Goal: Information Seeking & Learning: Learn about a topic

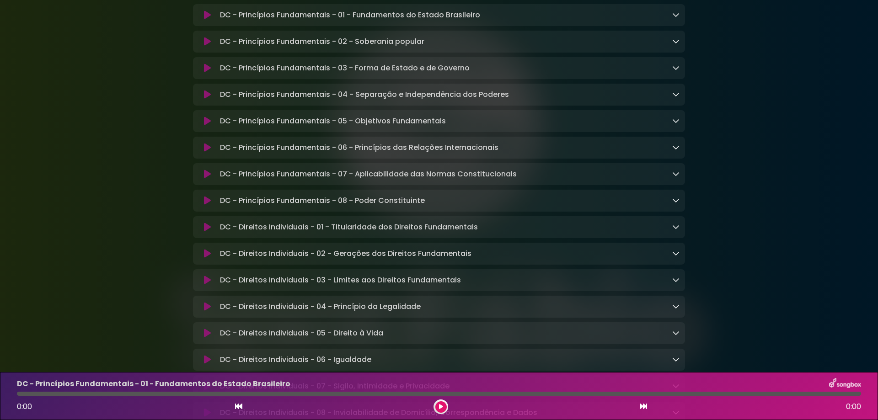
scroll to position [244, 0]
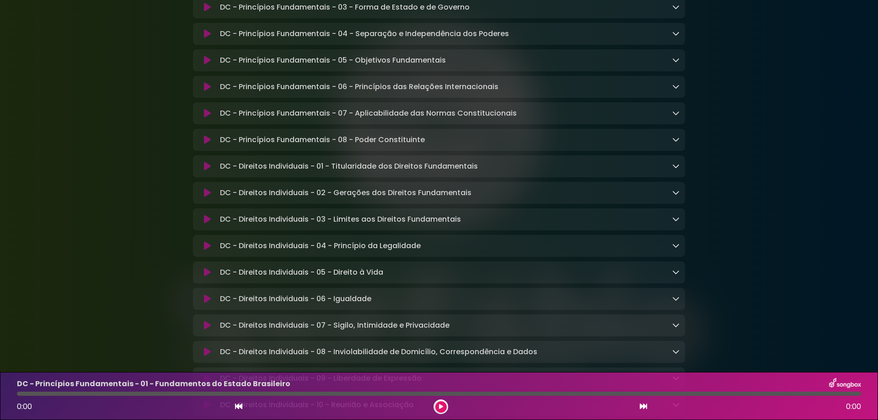
click at [674, 249] on icon at bounding box center [675, 245] width 7 height 7
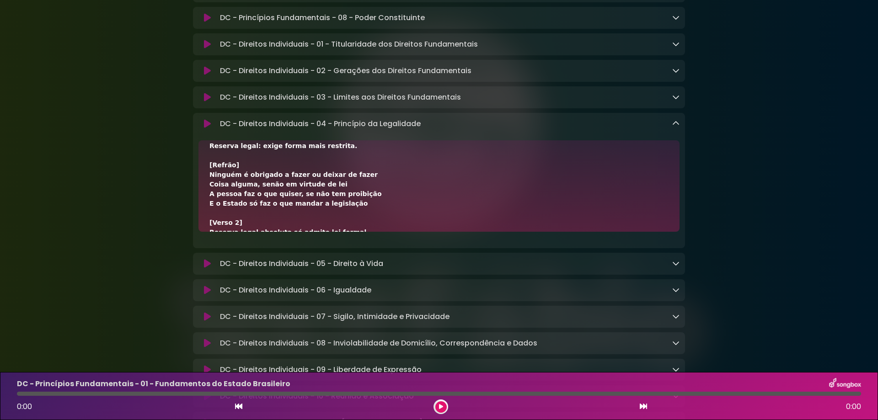
scroll to position [61, 0]
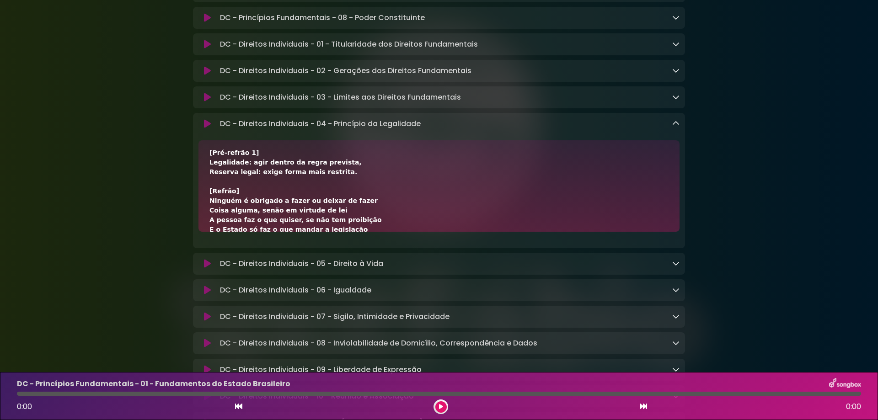
drag, startPoint x: 209, startPoint y: 207, endPoint x: 350, endPoint y: 208, distance: 140.4
click at [350, 208] on div "[Verso 1] Ninguém será obrigado a agir ou se omitir Senão com base em norma leg…" at bounding box center [438, 240] width 459 height 298
copy div "Ninguém é obrigado a fazer ou deixar de fazer"
drag, startPoint x: 209, startPoint y: 217, endPoint x: 338, endPoint y: 215, distance: 129.0
click at [338, 215] on div "[Verso 1] Ninguém será obrigado a agir ou se omitir Senão com base em norma leg…" at bounding box center [439, 185] width 481 height 91
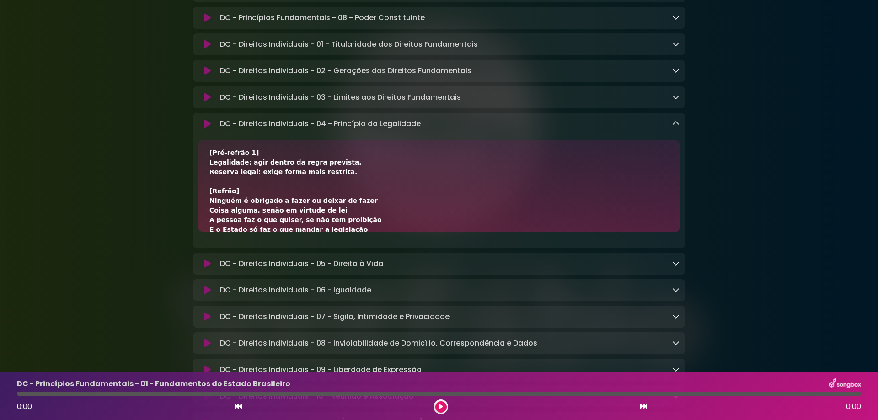
copy div "Coisa alguma, senão em virtude de lei"
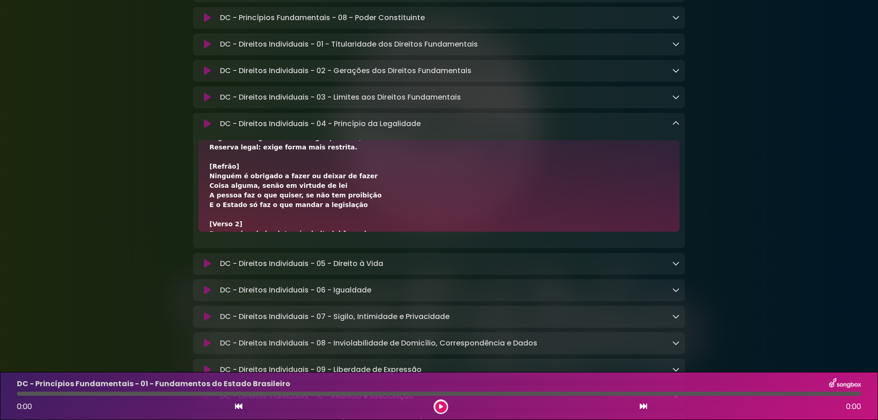
scroll to position [122, 0]
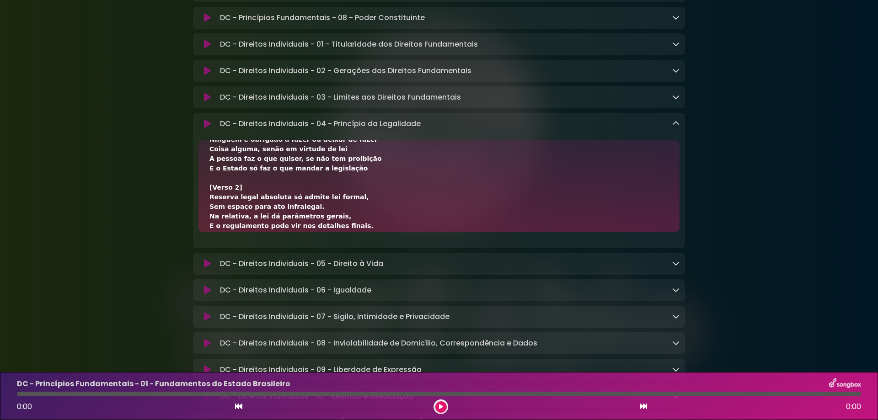
drag, startPoint x: 220, startPoint y: 166, endPoint x: 356, endPoint y: 166, distance: 136.3
click at [356, 166] on div "[Verso 1] Ninguém será obrigado a agir ou se omitir Senão com base em norma leg…" at bounding box center [439, 185] width 481 height 91
copy div "A pessoa faz o que quiser, se não tem proibição"
drag, startPoint x: 209, startPoint y: 174, endPoint x: 353, endPoint y: 187, distance: 143.7
click at [353, 187] on div "[Verso 1] Ninguém será obrigado a agir ou se omitir Senão com base em norma leg…" at bounding box center [438, 178] width 459 height 298
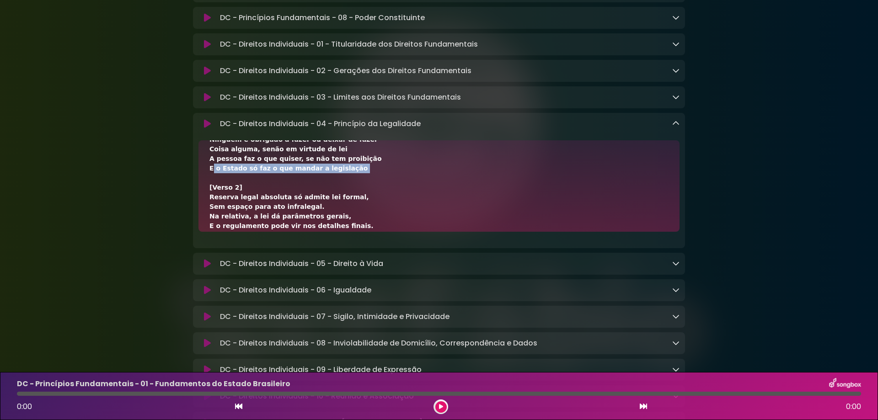
copy div "E o Estado só faz o que mandar a legislação"
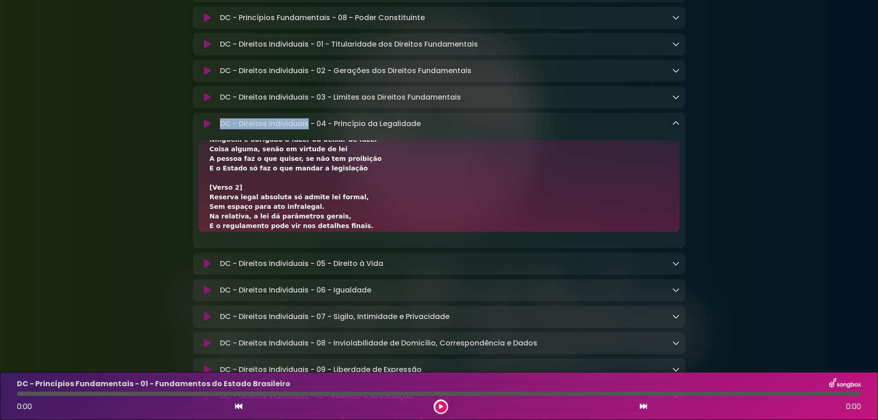
drag, startPoint x: 219, startPoint y: 129, endPoint x: 309, endPoint y: 133, distance: 89.7
click at [309, 129] on div "DC - Direitos Individuais - 04 - Princípio da Legalidade Loading Track..." at bounding box center [447, 123] width 463 height 11
copy p "DC - Direitos Individuais"
drag, startPoint x: 334, startPoint y: 128, endPoint x: 463, endPoint y: 134, distance: 129.1
click at [463, 129] on div "DC - Direitos Individuais - 04 - Princípio da Legalidade Loading Track..." at bounding box center [447, 123] width 463 height 11
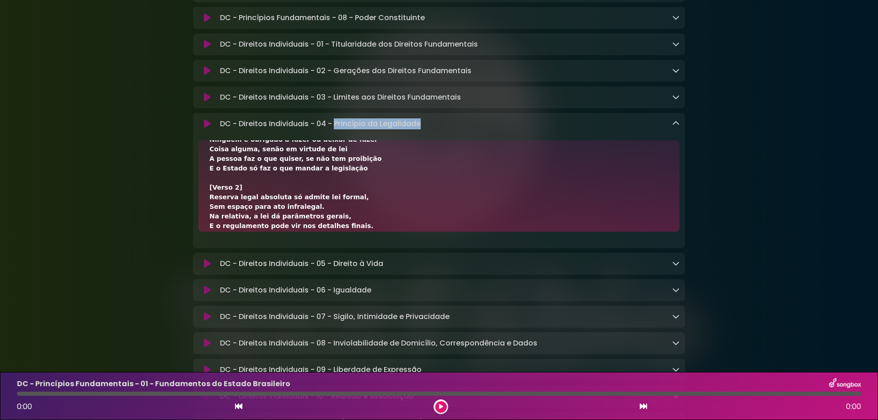
copy p "Princípio da Legalidade"
